Goal: Task Accomplishment & Management: Complete application form

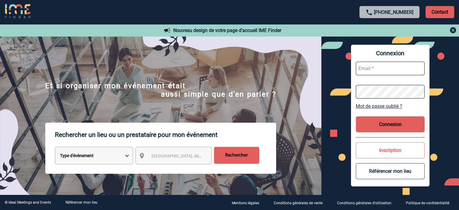
type input "jjandaux@ime-groupe.com"
click at [376, 123] on button "Connexion" at bounding box center [390, 124] width 69 height 16
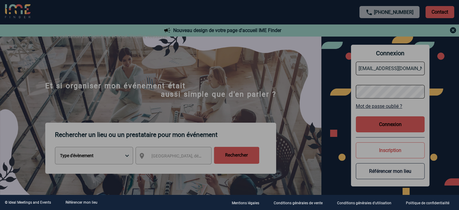
click at [248, 100] on div at bounding box center [229, 105] width 459 height 210
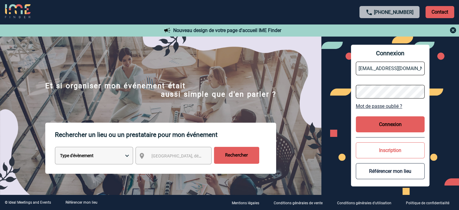
click at [373, 126] on button "Connexion" at bounding box center [390, 124] width 69 height 16
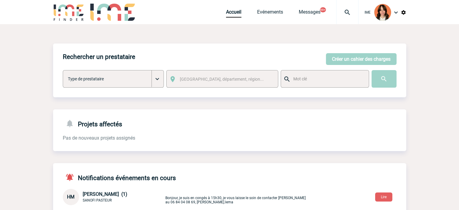
click at [350, 15] on img at bounding box center [347, 12] width 22 height 7
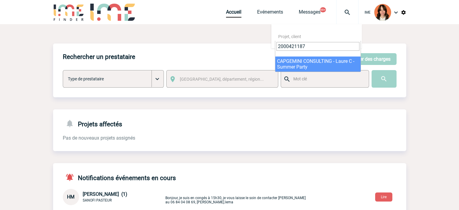
type input "2000421187"
select select "20688"
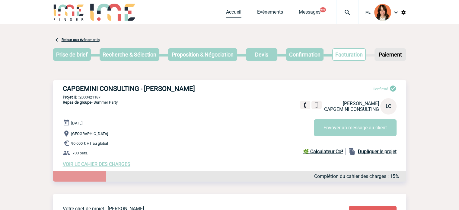
click at [227, 15] on link "Accueil" at bounding box center [233, 13] width 15 height 8
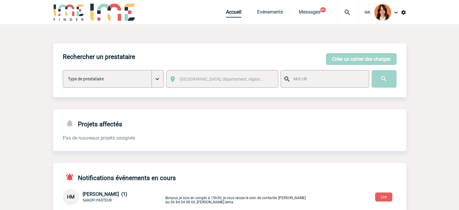
click at [228, 12] on link "Accueil" at bounding box center [233, 13] width 15 height 8
click at [345, 13] on img at bounding box center [347, 12] width 22 height 7
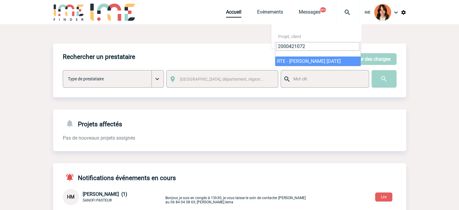
type input "2000421072"
select select "20573"
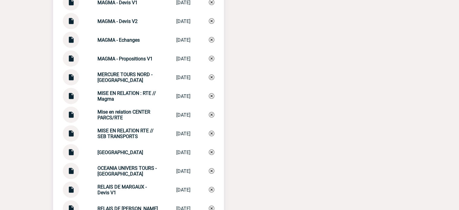
scroll to position [1612, 0]
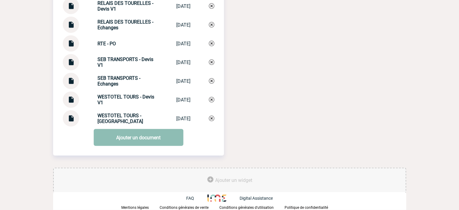
click at [123, 141] on link "Ajouter un document" at bounding box center [139, 137] width 90 height 17
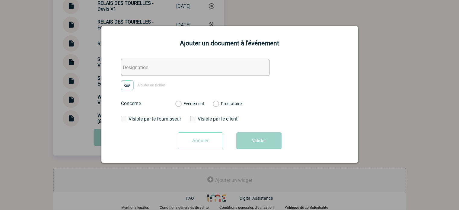
click at [142, 71] on input "text" at bounding box center [195, 67] width 148 height 17
type input "BDC Avenant"
click at [122, 87] on img at bounding box center [127, 85] width 13 height 10
click at [0, 0] on input "Ajouter un fichier" at bounding box center [0, 0] width 0 height 0
click at [181, 104] on label "Evénement" at bounding box center [178, 103] width 6 height 5
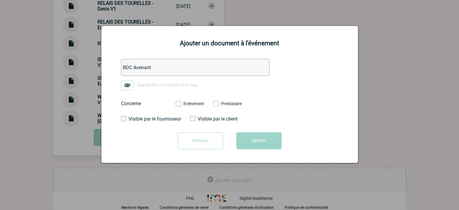
click at [0, 0] on input "Evénement" at bounding box center [0, 0] width 0 height 0
click at [256, 140] on button "Valider" at bounding box center [258, 140] width 45 height 17
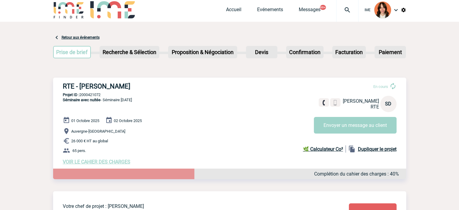
scroll to position [0, 0]
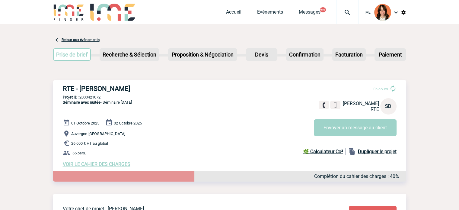
click at [344, 9] on img at bounding box center [347, 12] width 22 height 7
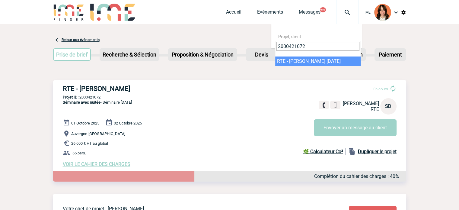
type input "2000421072"
select select "20573"
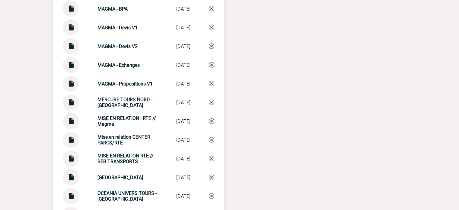
scroll to position [1388, 0]
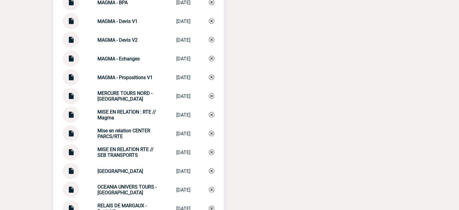
click at [72, 154] on img at bounding box center [71, 150] width 8 height 12
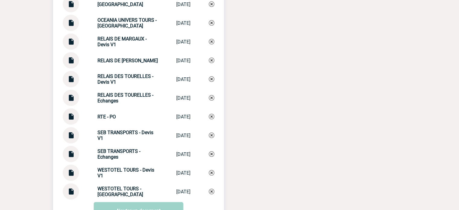
scroll to position [1569, 0]
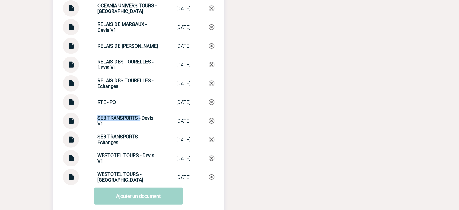
drag, startPoint x: 90, startPoint y: 122, endPoint x: 136, endPoint y: 122, distance: 46.2
click at [136, 122] on div "SEB TRANSPORTS - Devis V1 SEB TRANSPORTS ... [DATE]" at bounding box center [138, 121] width 151 height 16
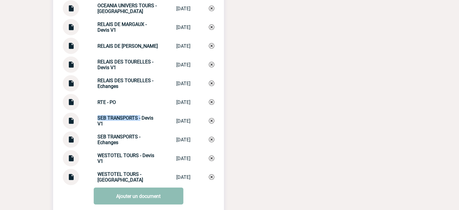
click at [136, 201] on link "Ajouter un document" at bounding box center [139, 195] width 90 height 17
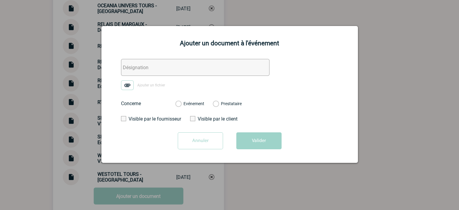
click at [134, 64] on input "text" at bounding box center [195, 67] width 148 height 17
paste input "SEB TRANSPORTS -"
click at [188, 70] on input "SEB TRANSPORTS - échane" at bounding box center [195, 67] width 148 height 17
type input "SEB TRANSPORTS - échanges"
click at [130, 86] on img at bounding box center [127, 85] width 13 height 10
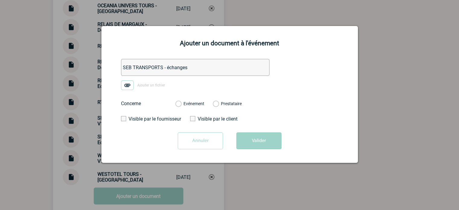
click at [0, 0] on input "Ajouter un fichier" at bounding box center [0, 0] width 0 height 0
click at [181, 104] on label "Evénement" at bounding box center [178, 103] width 6 height 5
click at [0, 0] on input "Evénement" at bounding box center [0, 0] width 0 height 0
click at [245, 143] on button "Valider" at bounding box center [258, 140] width 45 height 17
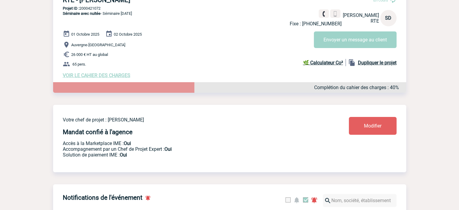
scroll to position [0, 0]
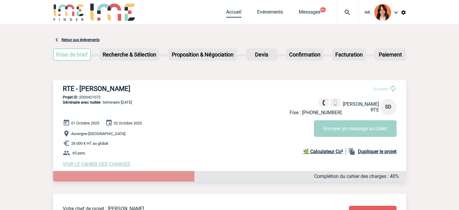
click at [231, 11] on link "Accueil" at bounding box center [233, 13] width 15 height 8
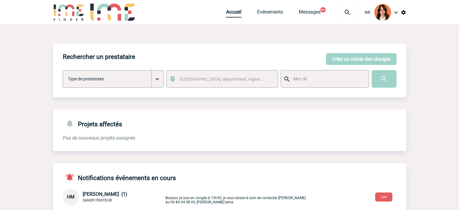
click at [232, 12] on link "Accueil" at bounding box center [233, 13] width 15 height 8
drag, startPoint x: 337, startPoint y: 58, endPoint x: 351, endPoint y: 57, distance: 14.6
click at [337, 58] on button "Créer un cahier des charges" at bounding box center [361, 59] width 71 height 12
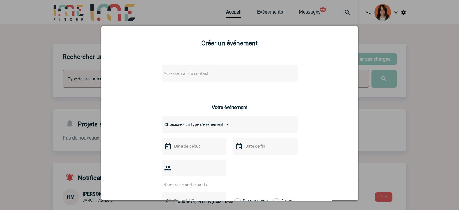
click at [205, 73] on span "Adresse mail du contact" at bounding box center [186, 73] width 45 height 5
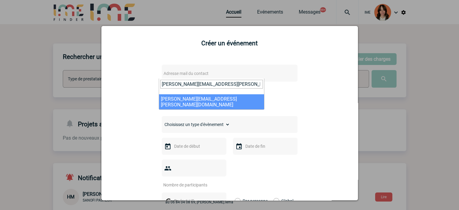
type input "judith.cohen@novartis.com"
drag, startPoint x: 203, startPoint y: 99, endPoint x: 223, endPoint y: 88, distance: 22.4
select select "132737"
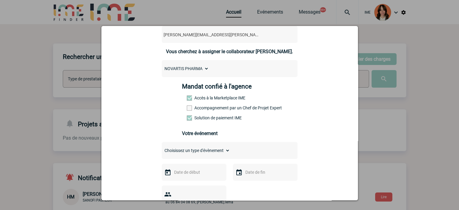
scroll to position [91, 0]
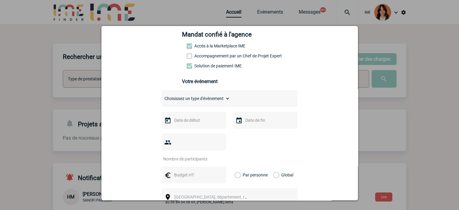
click at [198, 56] on label "Accompagnement par un Chef de Projet Expert" at bounding box center [200, 55] width 27 height 5
click at [0, 0] on input "Accompagnement par un Chef de Projet Expert" at bounding box center [0, 0] width 0 height 0
click at [205, 96] on div "Choisissez un type d'évènement Séminaire avec nuitée Séminaire sans nuitée Repa…" at bounding box center [230, 98] width 136 height 17
click at [205, 98] on select "Choisissez un type d'évènement Séminaire avec nuitée Séminaire sans nuitée Repa…" at bounding box center [196, 98] width 68 height 8
select select "2"
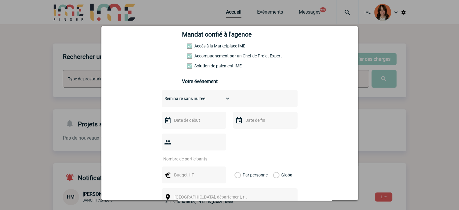
click at [162, 96] on select "Choisissez un type d'évènement Séminaire avec nuitée Séminaire sans nuitée Repa…" at bounding box center [196, 98] width 68 height 8
click at [196, 123] on input "text" at bounding box center [194, 120] width 42 height 8
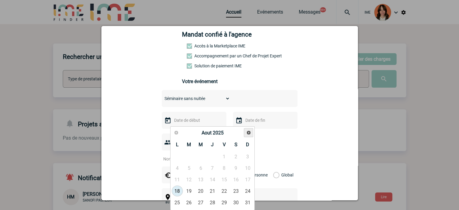
click at [249, 130] on span "Suivant" at bounding box center [248, 132] width 5 height 5
click at [174, 132] on span "Précédent" at bounding box center [176, 132] width 5 height 5
click at [212, 180] on link "13" at bounding box center [212, 179] width 11 height 11
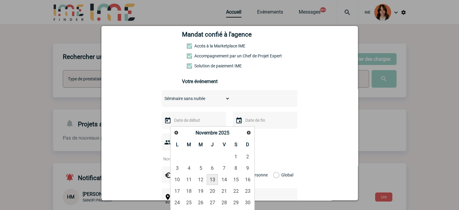
type input "13-11-2025"
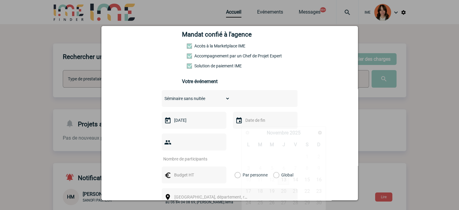
click at [257, 120] on input "text" at bounding box center [265, 120] width 42 height 8
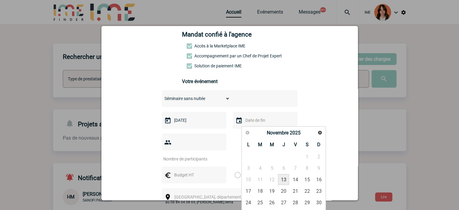
click at [283, 179] on link "13" at bounding box center [283, 179] width 11 height 11
type input "13-11-2025"
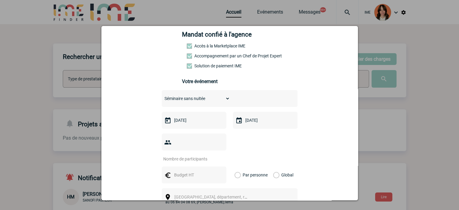
click at [206, 155] on input "number" at bounding box center [190, 159] width 57 height 8
click at [205, 155] on input "number" at bounding box center [190, 159] width 57 height 8
click at [183, 155] on input "number" at bounding box center [190, 159] width 57 height 8
type input "53"
click at [189, 166] on div at bounding box center [194, 174] width 65 height 17
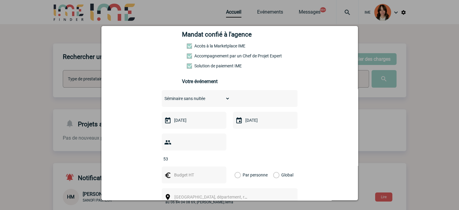
drag, startPoint x: 189, startPoint y: 162, endPoint x: 192, endPoint y: 162, distance: 3.3
click at [189, 171] on input "text" at bounding box center [194, 175] width 42 height 8
type input "5000"
click at [275, 166] on label "Global" at bounding box center [275, 174] width 4 height 17
click at [0, 0] on input "Global" at bounding box center [0, 0] width 0 height 0
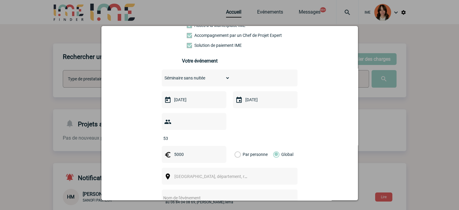
scroll to position [151, 0]
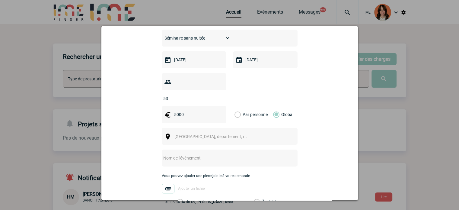
click at [186, 132] on span "[GEOGRAPHIC_DATA], département, région..." at bounding box center [213, 136] width 83 height 8
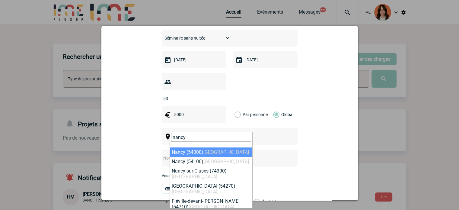
type input "nancy"
select select "21853"
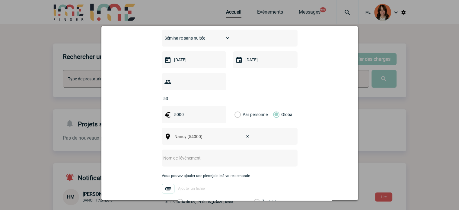
click at [209, 154] on input "text" at bounding box center [222, 158] width 120 height 8
paste input "Réunion médicale à Nancy le 13/11/2025"
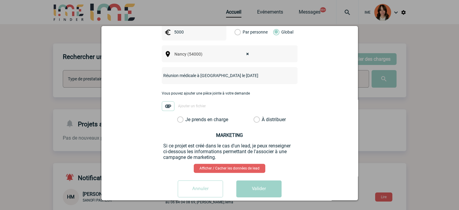
scroll to position [235, 0]
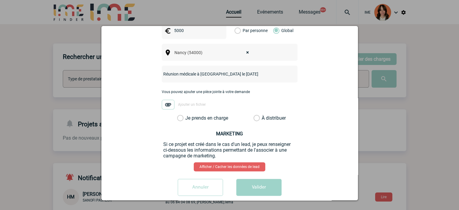
type input "Réunion médicale à Nancy le 13/11/2025"
click at [187, 115] on label "Je prends en charge" at bounding box center [182, 118] width 10 height 6
click at [0, 0] on input "Je prends en charge" at bounding box center [0, 0] width 0 height 0
click at [247, 181] on button "Valider" at bounding box center [258, 187] width 45 height 17
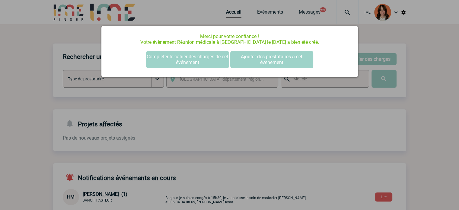
scroll to position [0, 0]
click at [175, 61] on button "Compléter le cahier des charges de cet événement" at bounding box center [187, 59] width 83 height 17
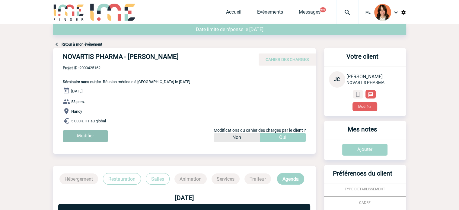
click at [93, 134] on input "Modifier" at bounding box center [85, 136] width 45 height 12
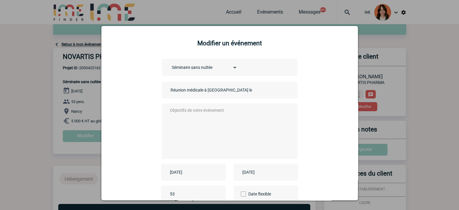
click at [182, 92] on input "Réunion médicale à Nancy le 13/11/2025" at bounding box center [211, 90] width 84 height 8
paste input "P RIV Nancy"
type input "RP RIV Nancy"
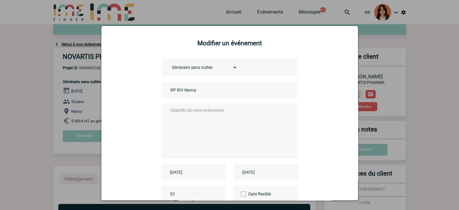
click at [179, 113] on textarea at bounding box center [227, 130] width 119 height 48
paste textarea "RP RIV Nancy"
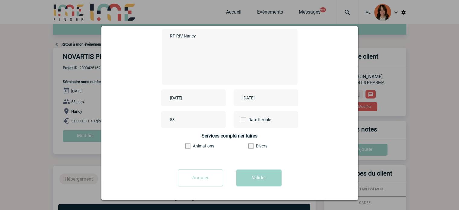
type textarea "RP RIV Nancy"
click at [252, 169] on form "Choisissez un type d'évènement Séminaire avec nuitée Séminaire sans nuitée Repa…" at bounding box center [229, 88] width 241 height 206
click at [251, 171] on button "Valider" at bounding box center [258, 177] width 45 height 17
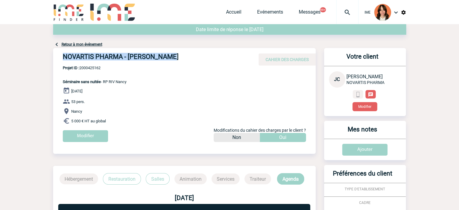
drag, startPoint x: 77, startPoint y: 57, endPoint x: 227, endPoint y: 62, distance: 150.1
click at [227, 62] on div "NOVARTIS PHARMA - Judith COHEN CAHIER DES CHARGES" at bounding box center [184, 57] width 263 height 18
copy h4 "NOVARTIS PHARMA - Judith COHEN"
click at [95, 65] on div "NOVARTIS PHARMA - Judith COHEN CAHIER DES CHARGES" at bounding box center [184, 57] width 263 height 18
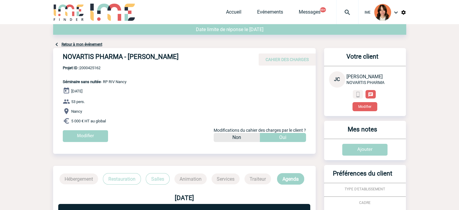
click at [94, 68] on span "Projet ID : 2000425162" at bounding box center [95, 67] width 64 height 5
copy span "2000425162"
click at [97, 46] on link "Retour à mon événement" at bounding box center [82, 44] width 41 height 4
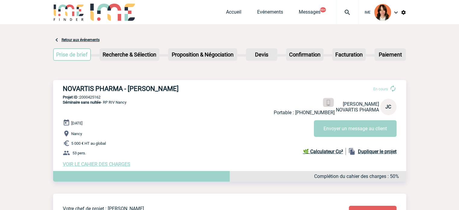
click at [331, 103] on link at bounding box center [328, 102] width 11 height 9
click at [228, 13] on link "Accueil" at bounding box center [233, 13] width 15 height 8
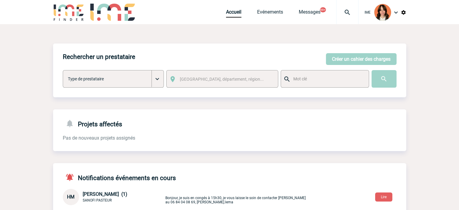
click at [346, 8] on div at bounding box center [347, 12] width 22 height 24
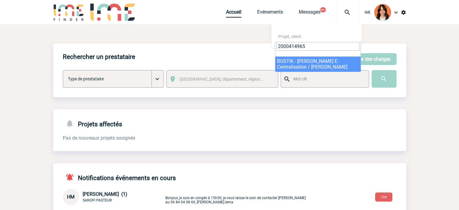
type input "2000414965"
select select "14466"
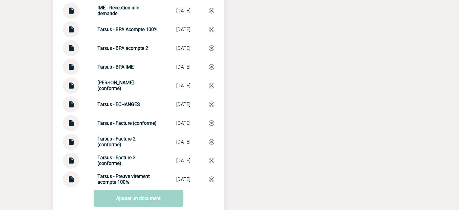
scroll to position [754, 0]
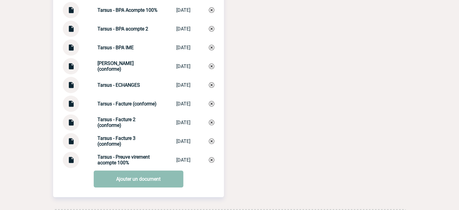
click at [121, 185] on link "Ajouter un document" at bounding box center [139, 178] width 90 height 17
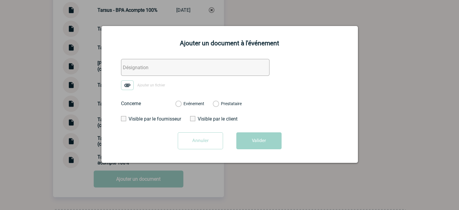
click at [206, 64] on input "text" at bounding box center [195, 67] width 148 height 17
type input "Bostik / Tarsus - échanges"
click at [131, 86] on img at bounding box center [127, 85] width 13 height 10
click at [0, 0] on input "Ajouter un fichier" at bounding box center [0, 0] width 0 height 0
click at [181, 103] on label "Evénement" at bounding box center [178, 103] width 6 height 5
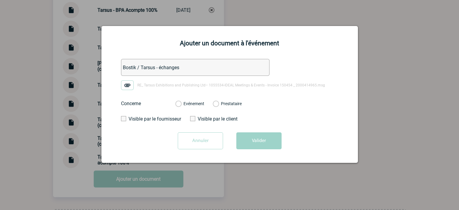
click at [0, 0] on input "Evénement" at bounding box center [0, 0] width 0 height 0
click at [254, 135] on button "Valider" at bounding box center [258, 140] width 45 height 17
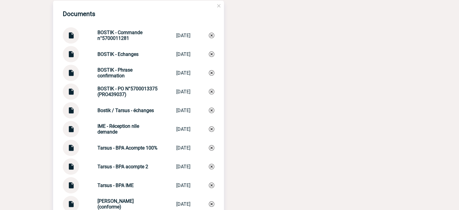
scroll to position [634, 0]
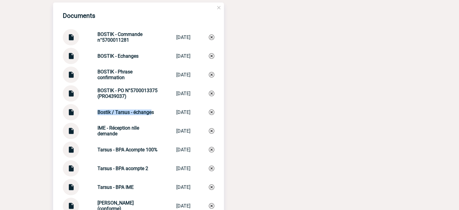
drag, startPoint x: 91, startPoint y: 115, endPoint x: 149, endPoint y: 114, distance: 57.3
click at [149, 114] on div "Bostik / Tarsus - échanges Bostik / Tarsus... 18/08/2025" at bounding box center [138, 112] width 151 height 16
drag, startPoint x: 158, startPoint y: 116, endPoint x: 87, endPoint y: 118, distance: 70.3
click at [87, 118] on div "Bostik / Tarsus - échanges Bostik / Tarsus... 18/08/2025" at bounding box center [138, 112] width 151 height 16
copy strong "Bostik / Tarsus - échanges"
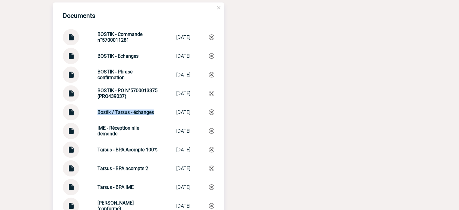
click at [209, 115] on img at bounding box center [211, 111] width 5 height 5
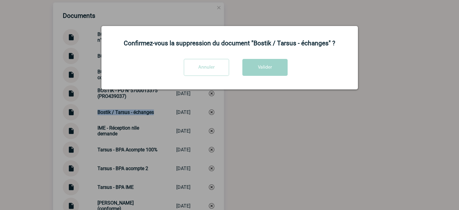
click at [216, 69] on input "Annuler" at bounding box center [206, 67] width 45 height 17
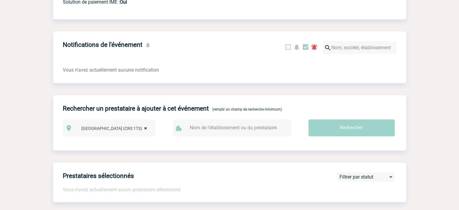
scroll to position [0, 0]
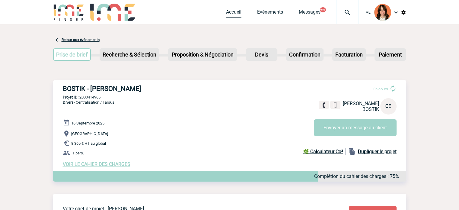
click at [235, 12] on link "Accueil" at bounding box center [233, 13] width 15 height 8
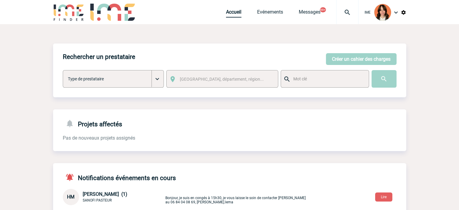
click at [227, 14] on link "Accueil" at bounding box center [233, 13] width 15 height 8
click at [233, 14] on link "Accueil" at bounding box center [233, 13] width 15 height 8
click at [235, 12] on link "Accueil" at bounding box center [233, 13] width 15 height 8
